Goal: Information Seeking & Learning: Learn about a topic

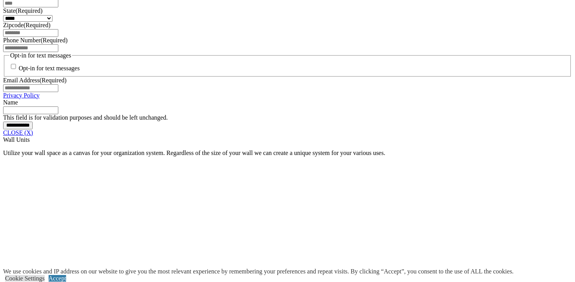
scroll to position [591, 0]
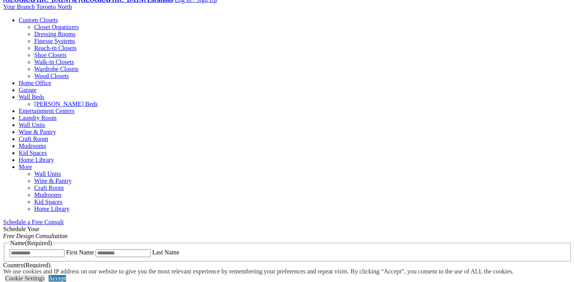
scroll to position [300, 0]
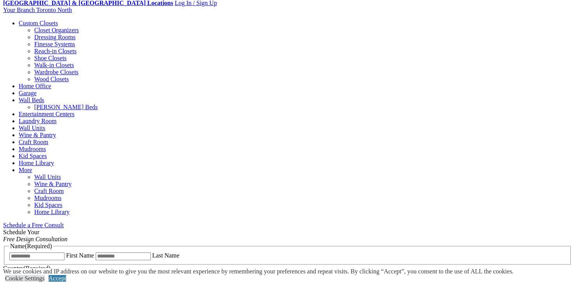
click at [25, 273] on select "******* *** ******" at bounding box center [14, 276] width 22 height 7
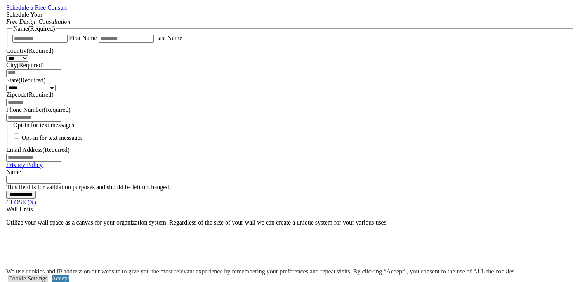
scroll to position [519, 0]
